Goal: Book appointment/travel/reservation

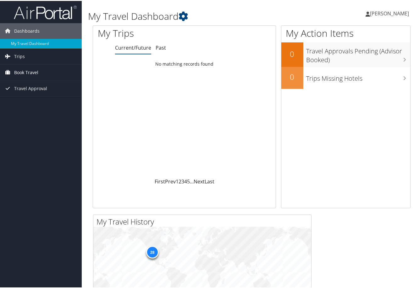
click at [38, 71] on link "Book Travel" at bounding box center [41, 72] width 82 height 16
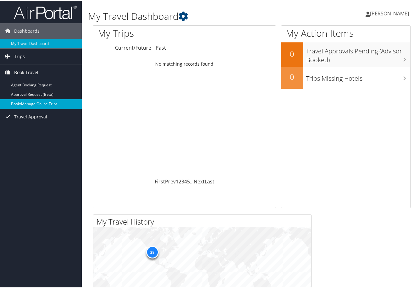
click at [33, 101] on link "Book/Manage Online Trips" at bounding box center [41, 102] width 82 height 9
click at [27, 103] on link "Book/Manage Online Trips" at bounding box center [41, 102] width 82 height 9
